Goal: Complete application form

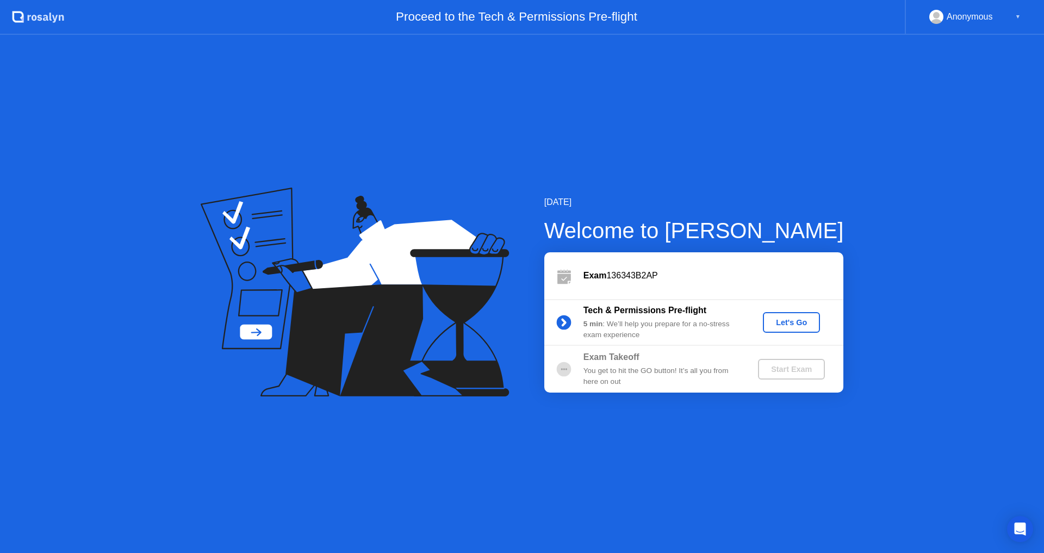
click at [796, 323] on div "Let's Go" at bounding box center [791, 322] width 48 height 9
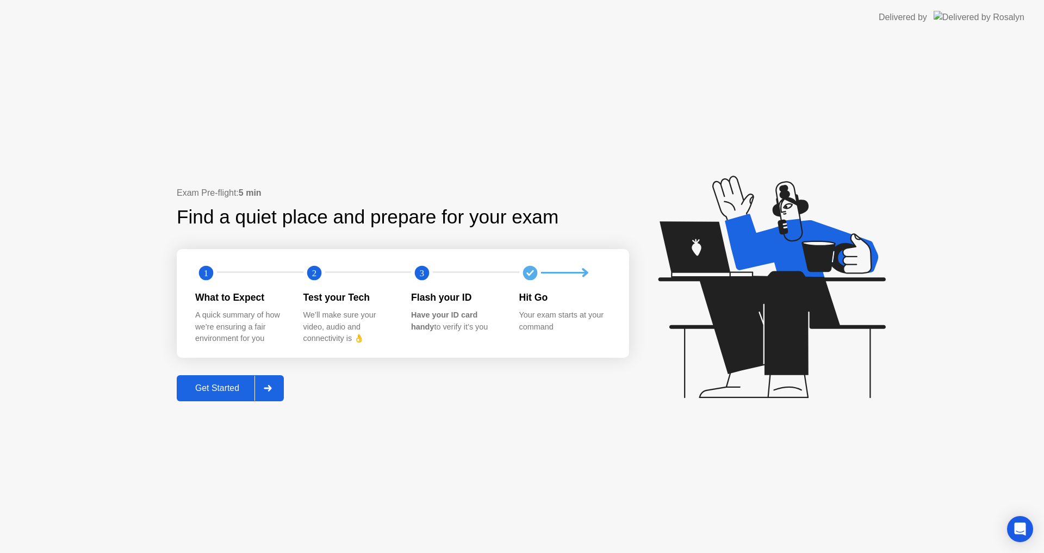
click at [225, 390] on div "Get Started" at bounding box center [217, 388] width 74 height 10
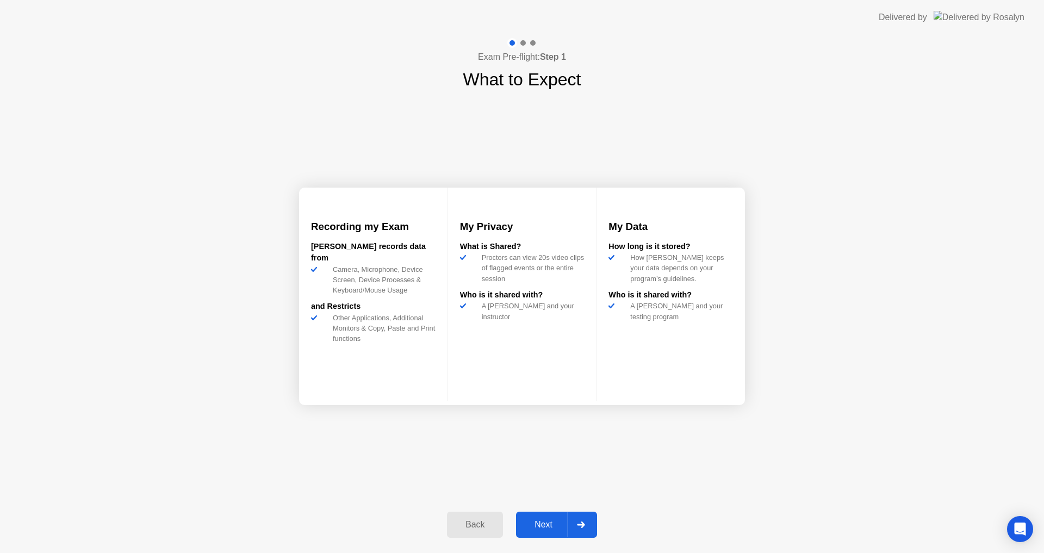
click at [540, 529] on div "Next" at bounding box center [543, 525] width 48 height 10
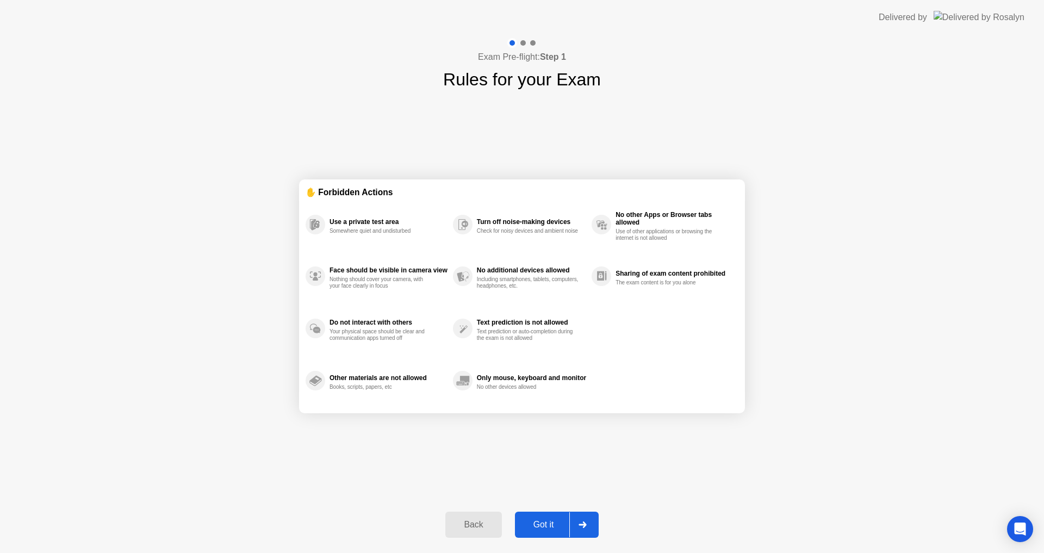
click at [545, 525] on div "Got it" at bounding box center [543, 525] width 51 height 10
select select "**********"
select select "*******"
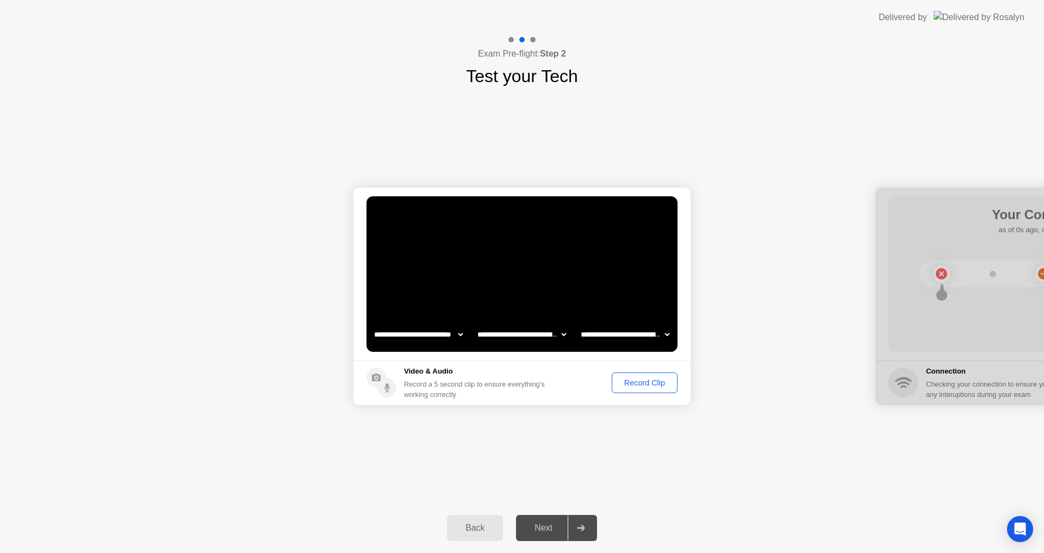
click at [650, 385] on div "Record Clip" at bounding box center [644, 382] width 58 height 9
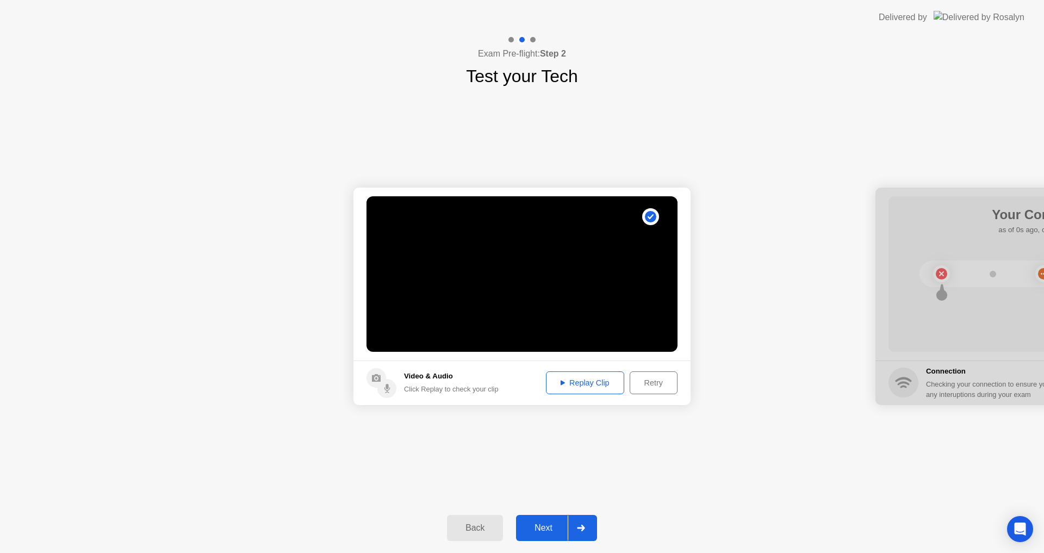
click at [572, 381] on div "Replay Clip" at bounding box center [585, 382] width 71 height 9
click at [561, 381] on icon at bounding box center [562, 382] width 4 height 5
click at [547, 529] on div "Next" at bounding box center [543, 528] width 48 height 10
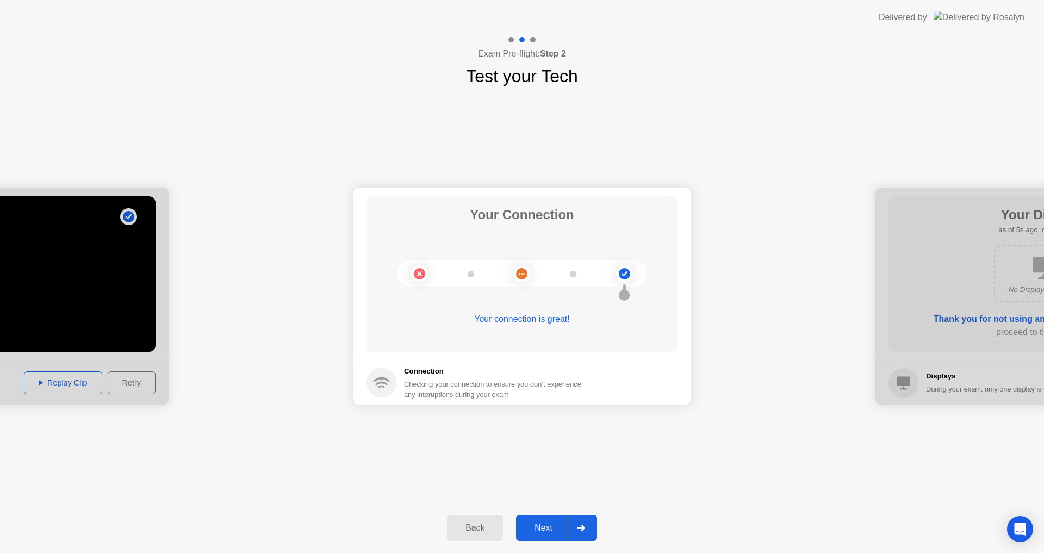
click at [543, 525] on div "Next" at bounding box center [543, 528] width 48 height 10
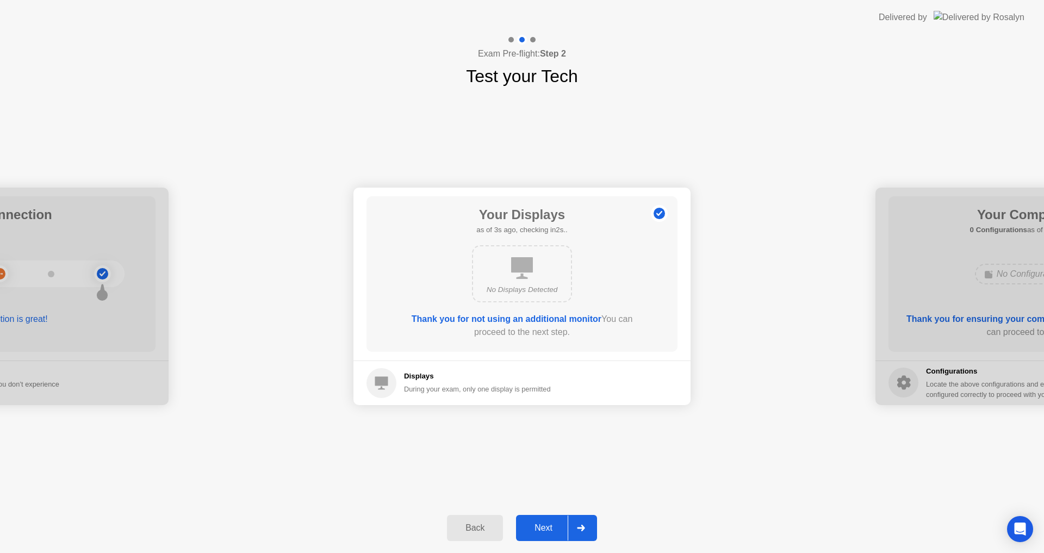
click at [547, 526] on div "Next" at bounding box center [543, 528] width 48 height 10
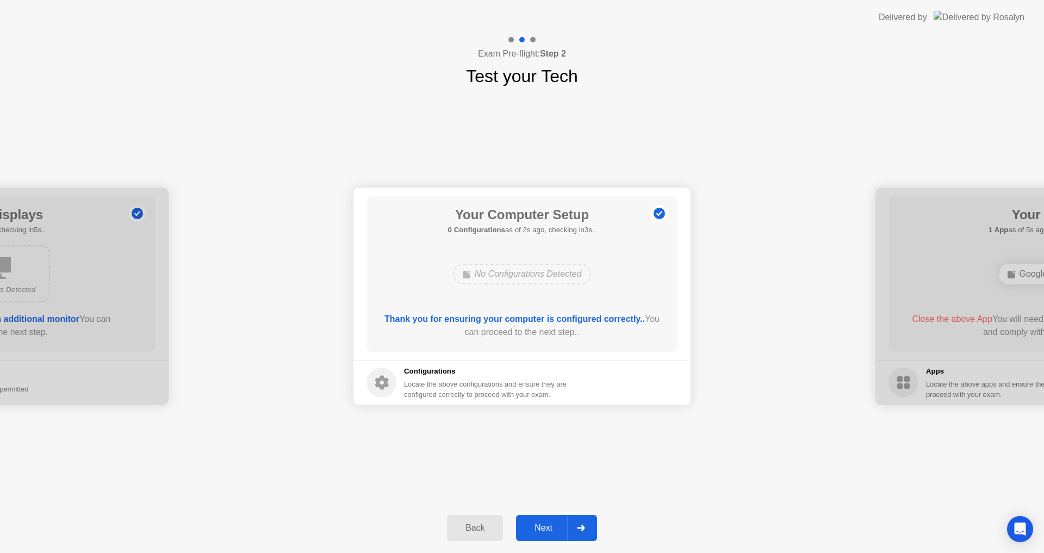
click at [547, 526] on div "Next" at bounding box center [543, 528] width 48 height 10
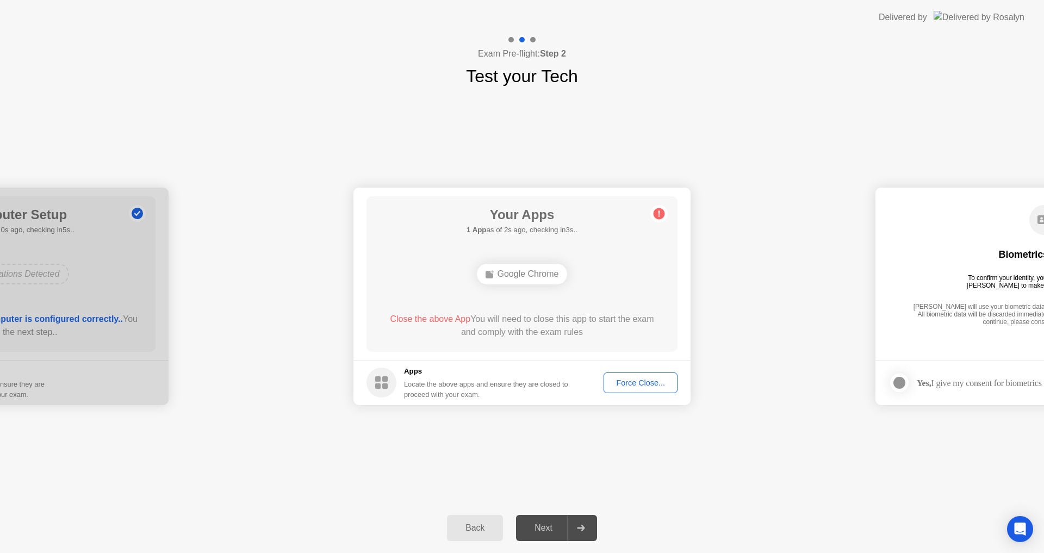
drag, startPoint x: 590, startPoint y: 263, endPoint x: 554, endPoint y: 267, distance: 36.7
click at [587, 260] on div "Google Chrome" at bounding box center [521, 273] width 249 height 29
click at [532, 270] on div "Google Chrome" at bounding box center [522, 274] width 91 height 21
click at [496, 170] on div "**********" at bounding box center [522, 296] width 1044 height 414
click at [545, 289] on div "Your Apps 1 App as of 3s ago, checking in2s.. Google Chrome Close the above App…" at bounding box center [521, 273] width 311 height 155
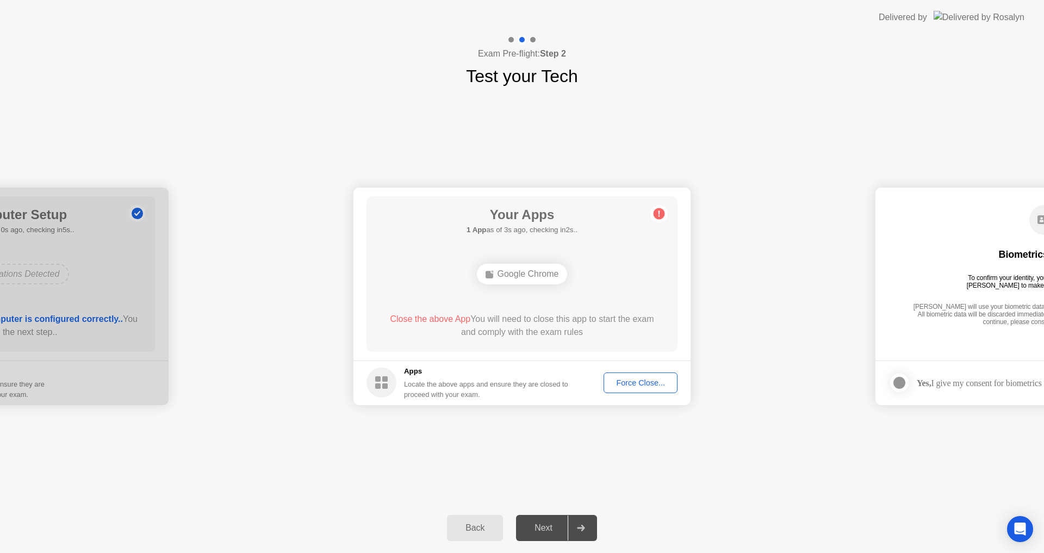
click at [526, 276] on div "Google Chrome" at bounding box center [522, 274] width 91 height 21
click at [526, 275] on div "Google Chrome" at bounding box center [522, 274] width 91 height 21
click at [452, 351] on div "Your Apps 1 App as of 2s ago, checking in3s.. Google Chrome Close the above App…" at bounding box center [521, 273] width 311 height 155
click at [500, 301] on div "Your Apps 1 App as of 2s ago, checking in3s.. Google Chrome Close the above App…" at bounding box center [521, 273] width 311 height 155
click at [507, 278] on div "Google Chrome" at bounding box center [522, 274] width 91 height 21
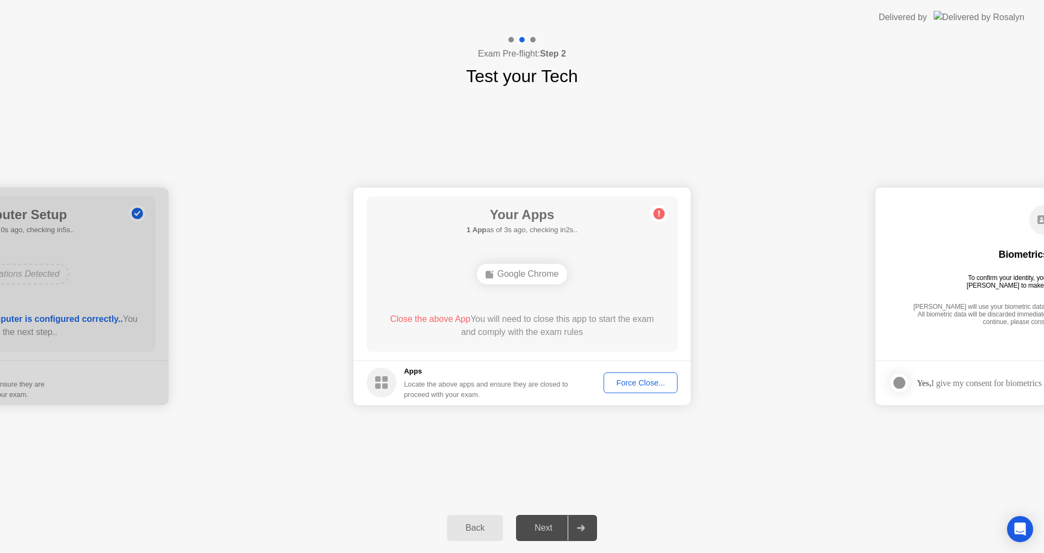
drag, startPoint x: 509, startPoint y: 272, endPoint x: 550, endPoint y: 285, distance: 42.5
click at [514, 273] on div "Google Chrome" at bounding box center [522, 274] width 91 height 21
click at [550, 281] on div "Google Chrome" at bounding box center [522, 274] width 91 height 21
click at [500, 323] on div "Close the above App You will need to close this app to start the exam and compl…" at bounding box center [522, 326] width 280 height 26
click at [530, 259] on div "Google Chrome" at bounding box center [521, 273] width 249 height 29
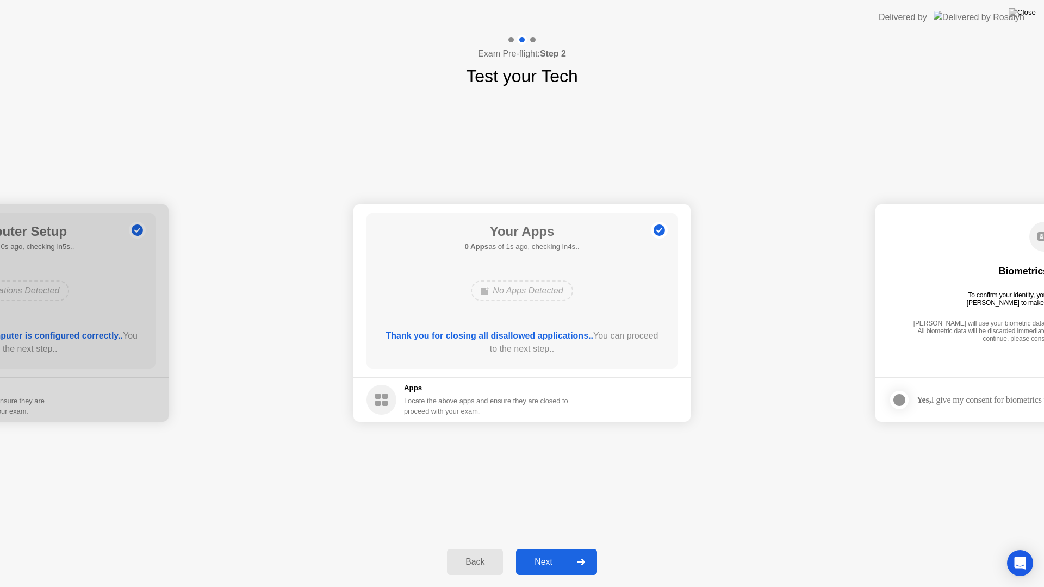
click at [551, 552] on div "Next" at bounding box center [543, 562] width 48 height 10
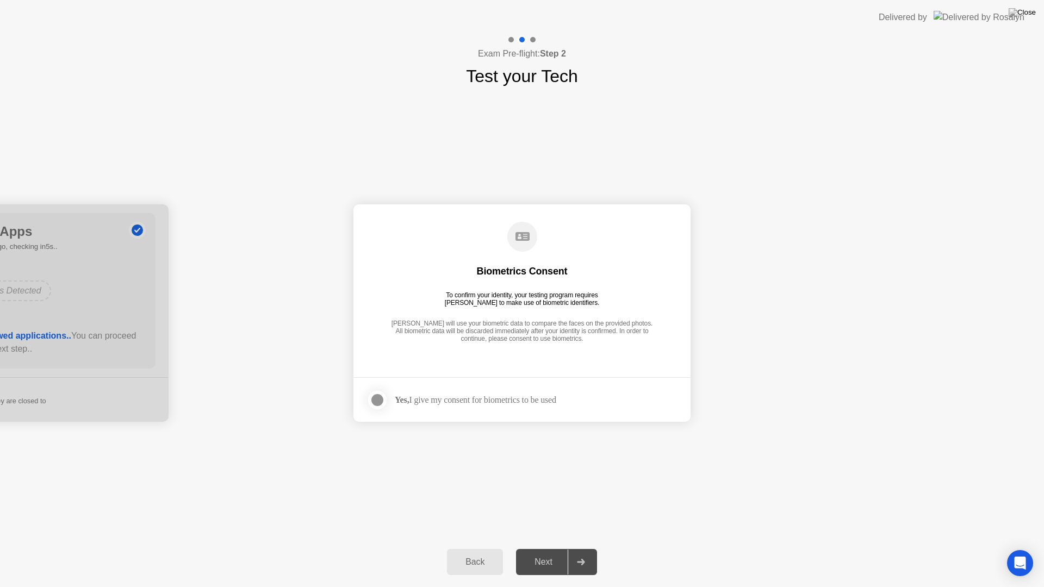
click at [384, 400] on div at bounding box center [377, 400] width 13 height 13
click at [539, 552] on div "Next" at bounding box center [543, 562] width 48 height 10
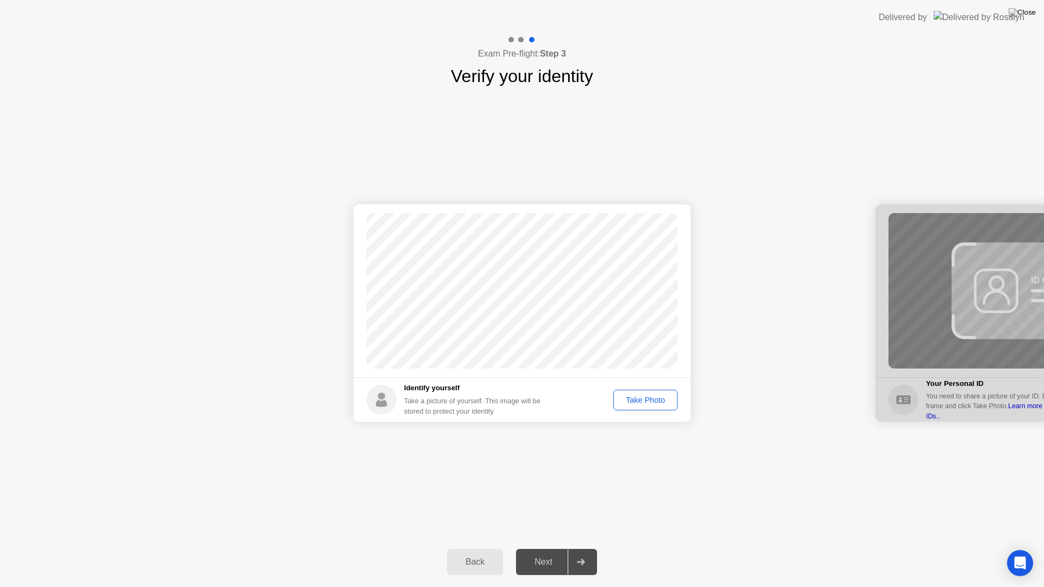
click at [634, 393] on button "Take Photo" at bounding box center [645, 400] width 64 height 21
click at [550, 552] on div "Next" at bounding box center [543, 562] width 48 height 10
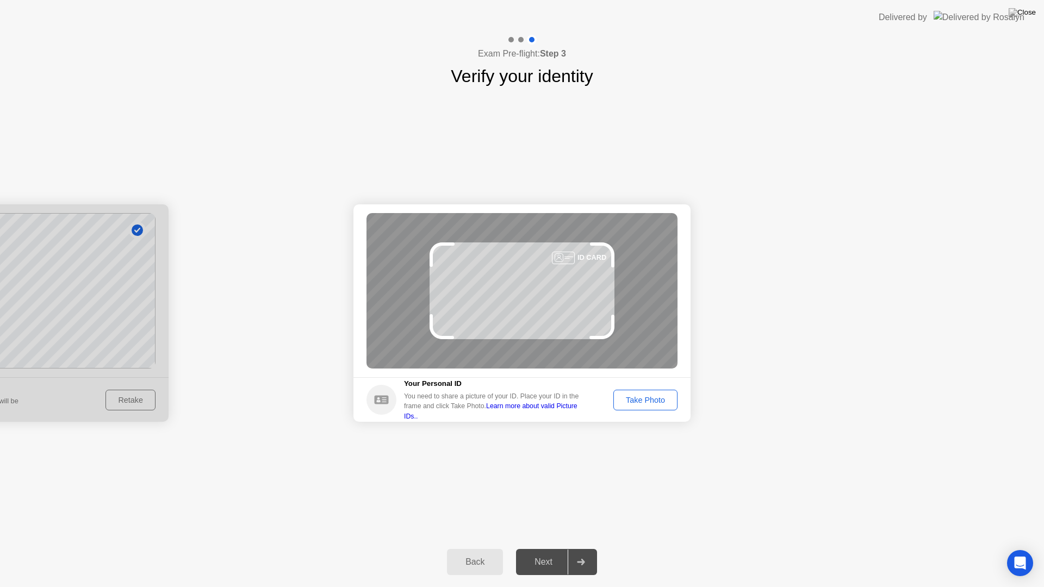
click at [638, 400] on div "Take Photo" at bounding box center [645, 400] width 57 height 9
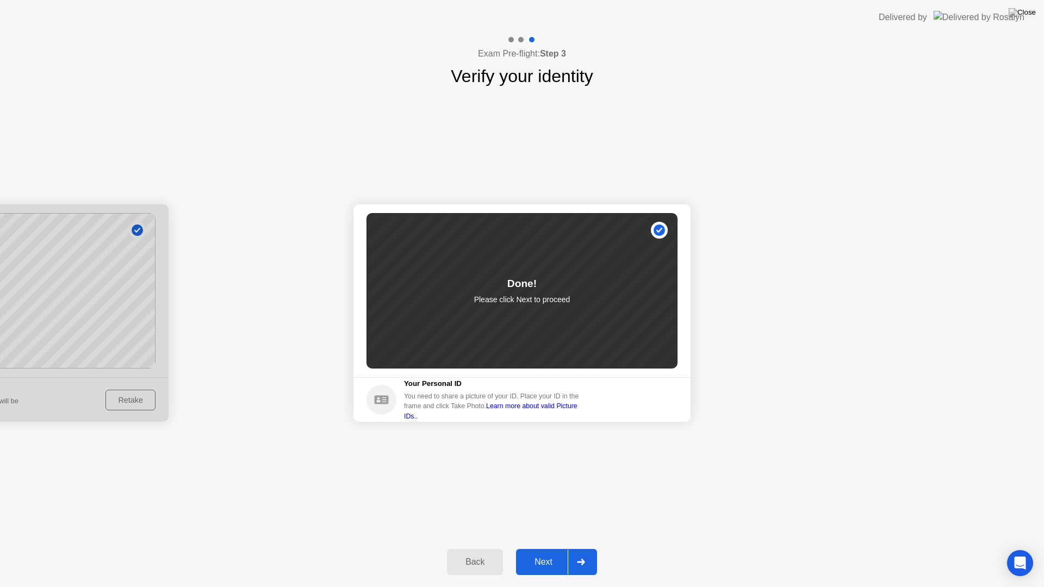
click at [550, 552] on div "Next" at bounding box center [543, 562] width 48 height 10
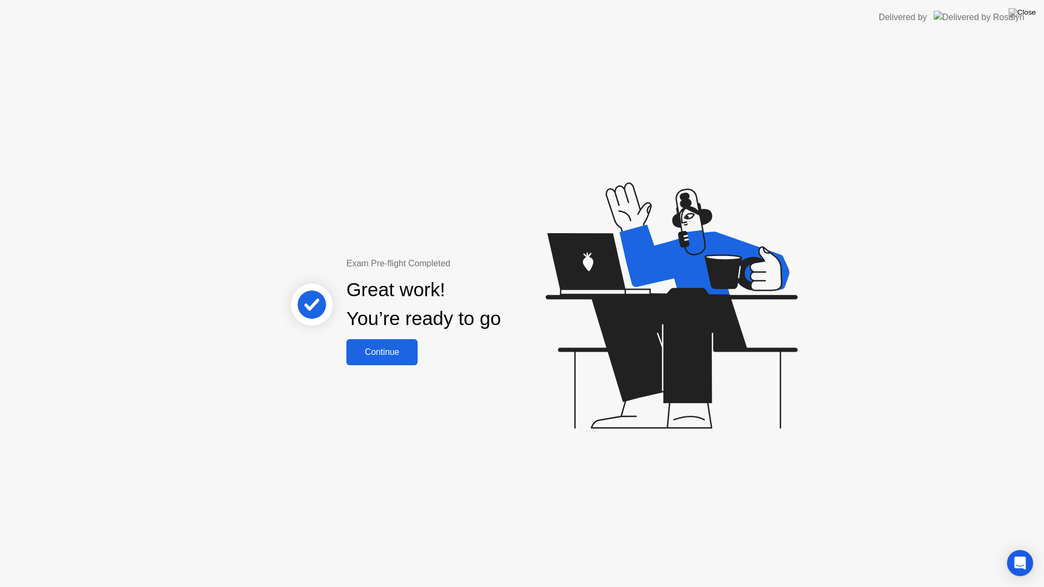
click at [387, 351] on div "Continue" at bounding box center [382, 352] width 65 height 10
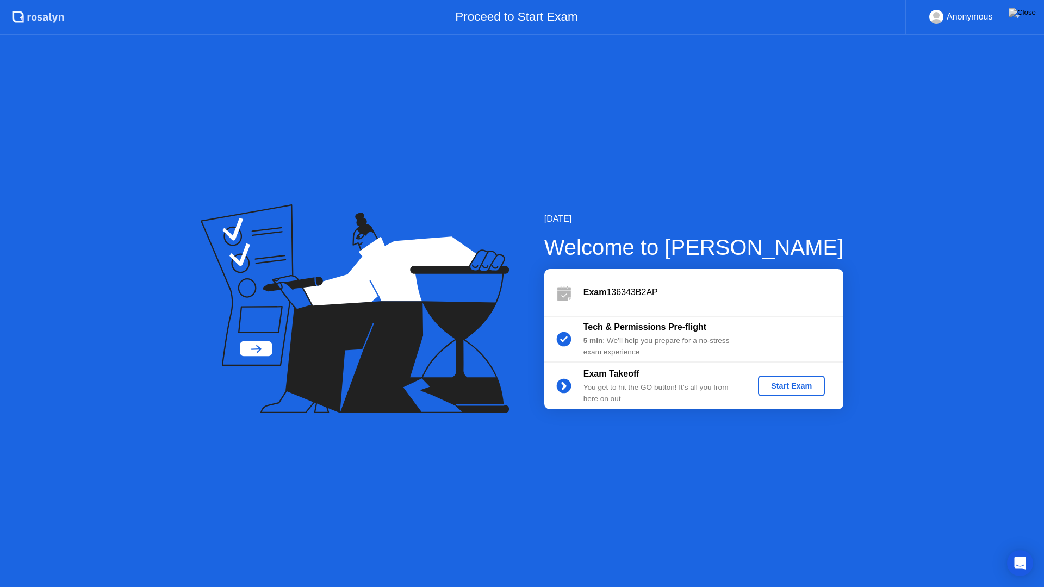
click at [781, 384] on div "Start Exam" at bounding box center [791, 386] width 58 height 9
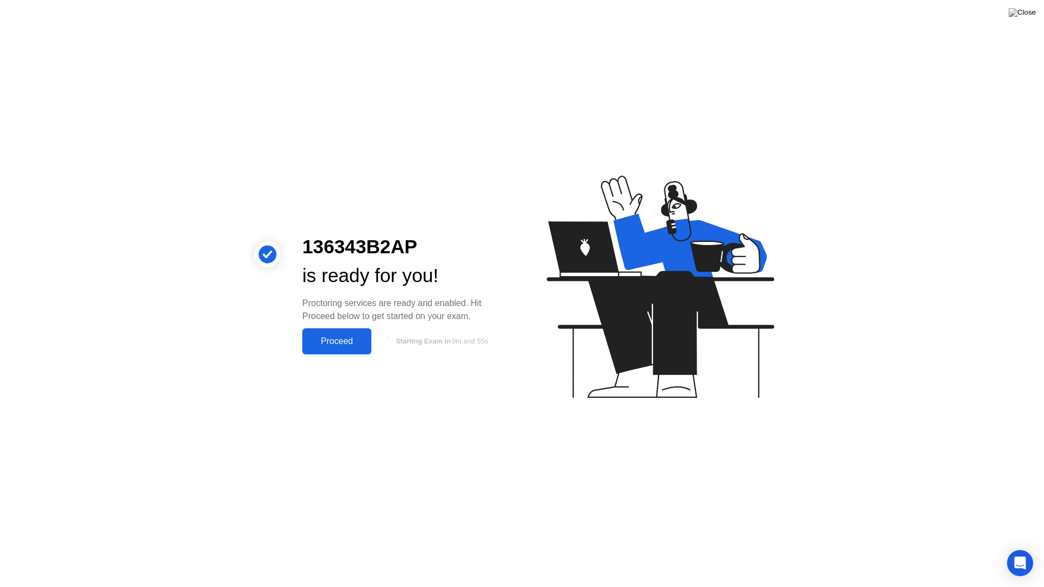
click at [342, 345] on div "Proceed" at bounding box center [337, 342] width 63 height 10
